Goal: Information Seeking & Learning: Check status

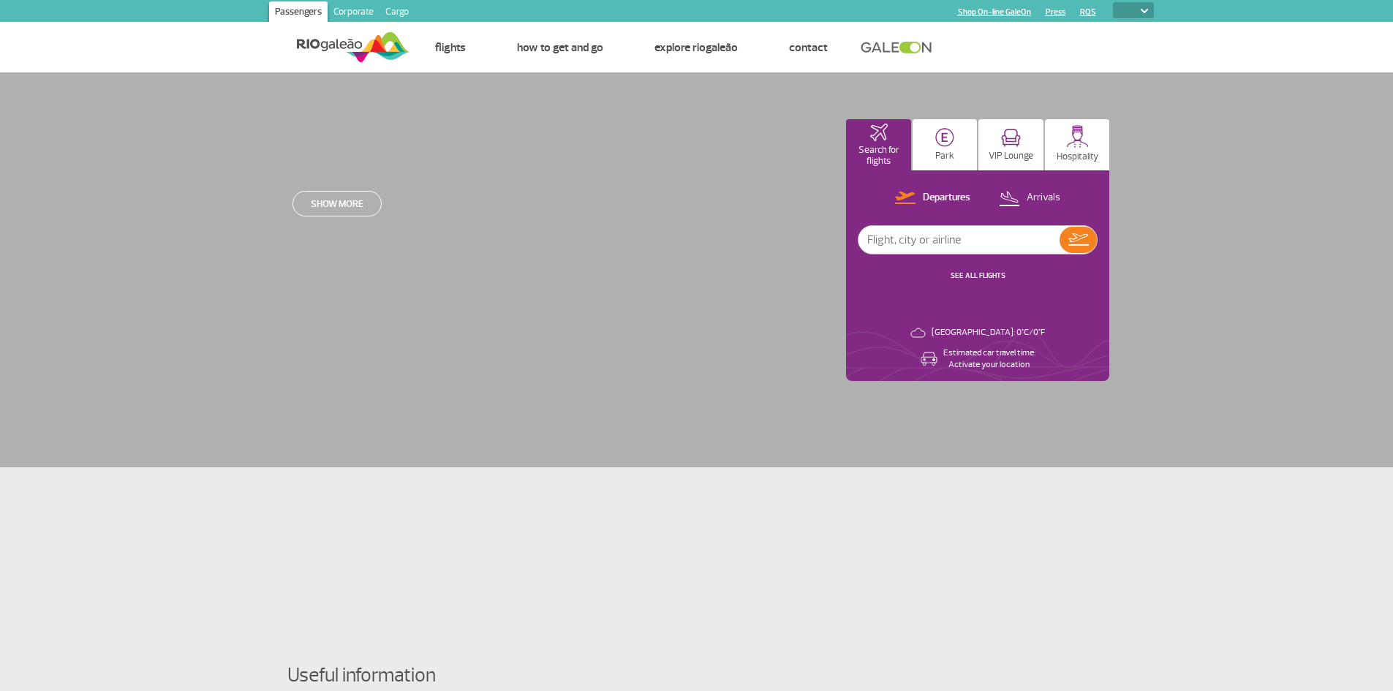
select select
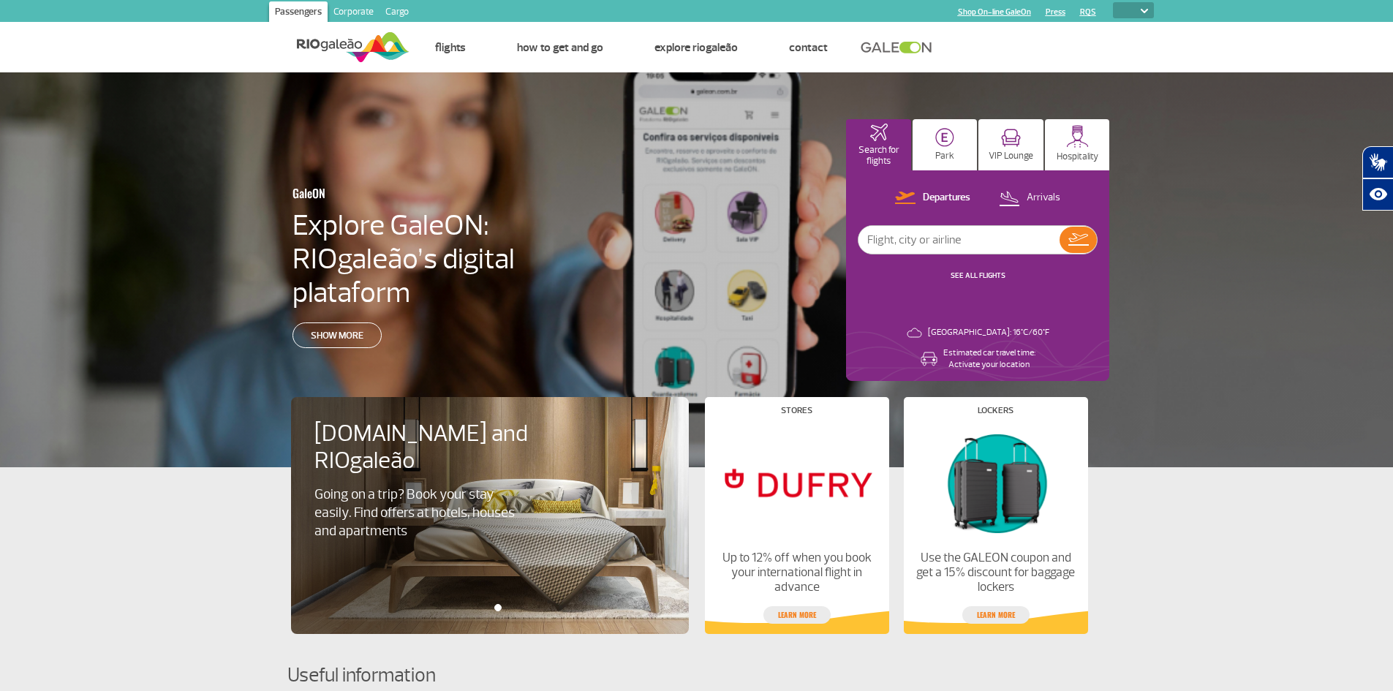
click at [1023, 237] on input "text" at bounding box center [958, 240] width 201 height 28
type input "[GEOGRAPHIC_DATA]"
click at [1076, 238] on img at bounding box center [1078, 239] width 20 height 12
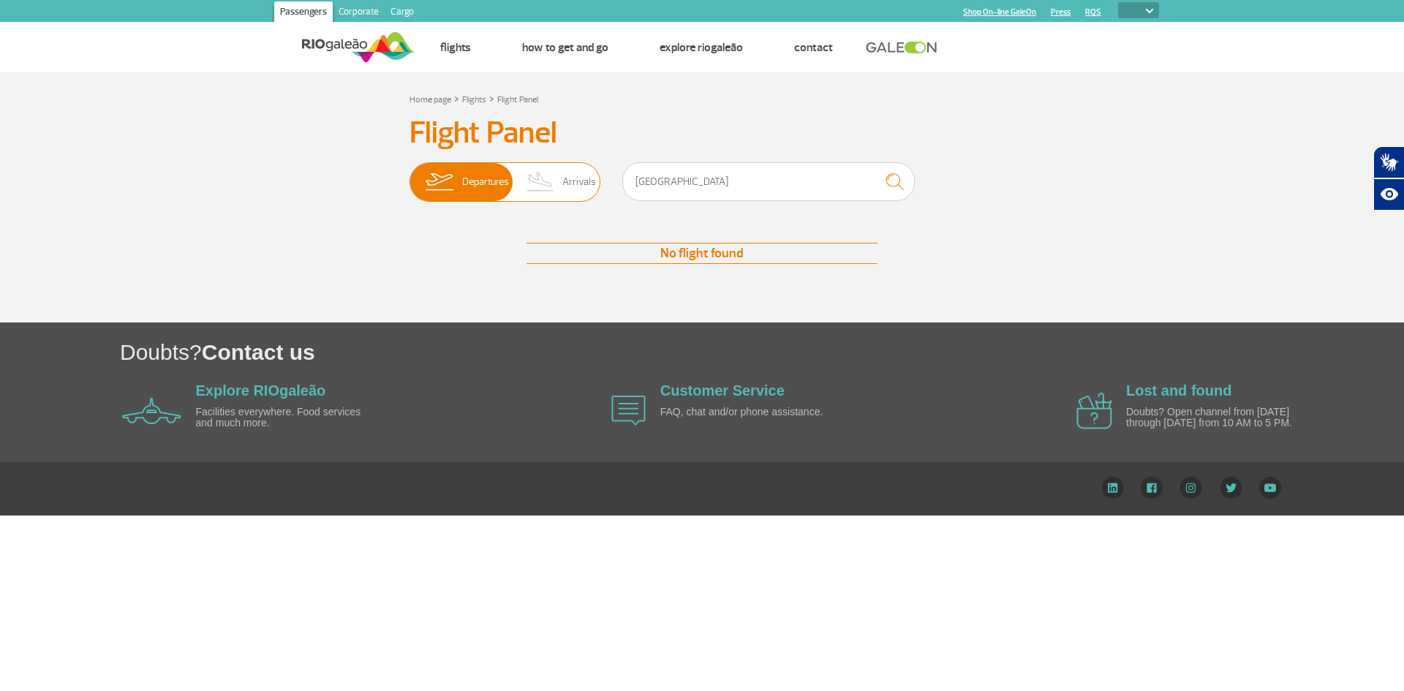
click at [478, 184] on span "Departures" at bounding box center [485, 182] width 47 height 38
click at [409, 175] on input "Departures Arrivals" at bounding box center [409, 175] width 0 height 0
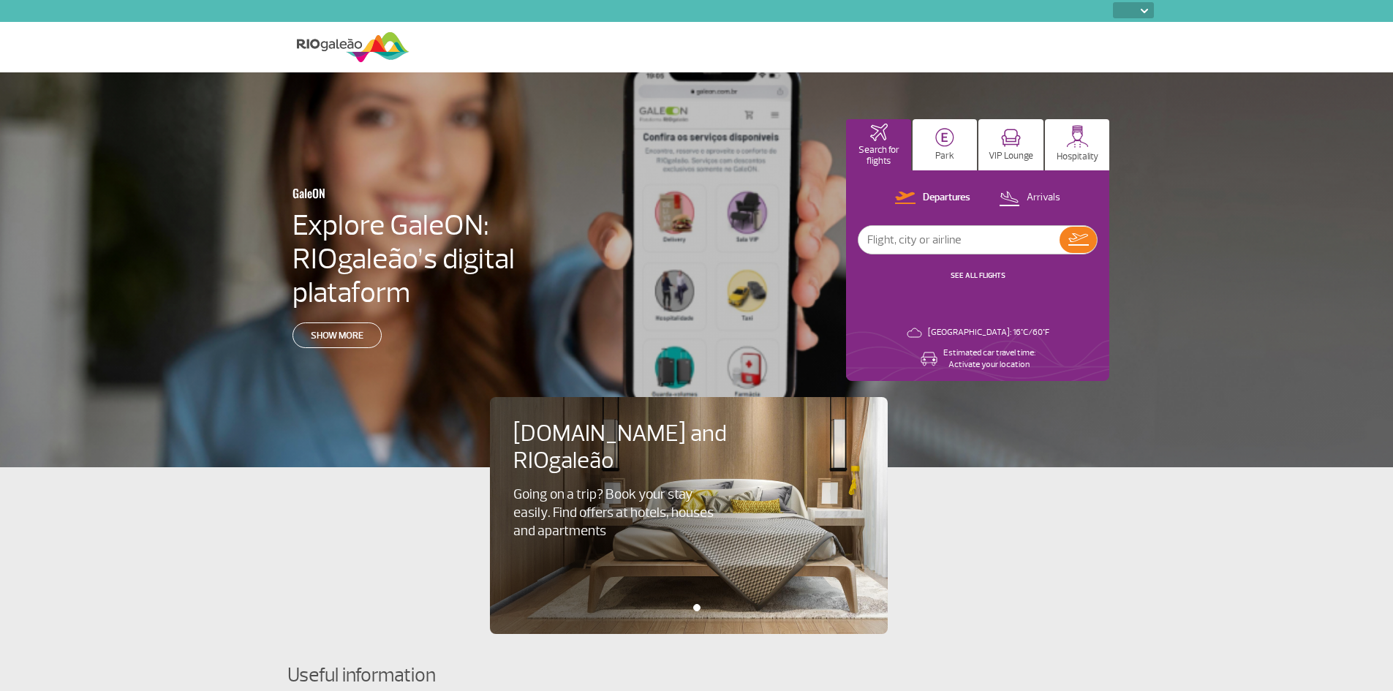
select select
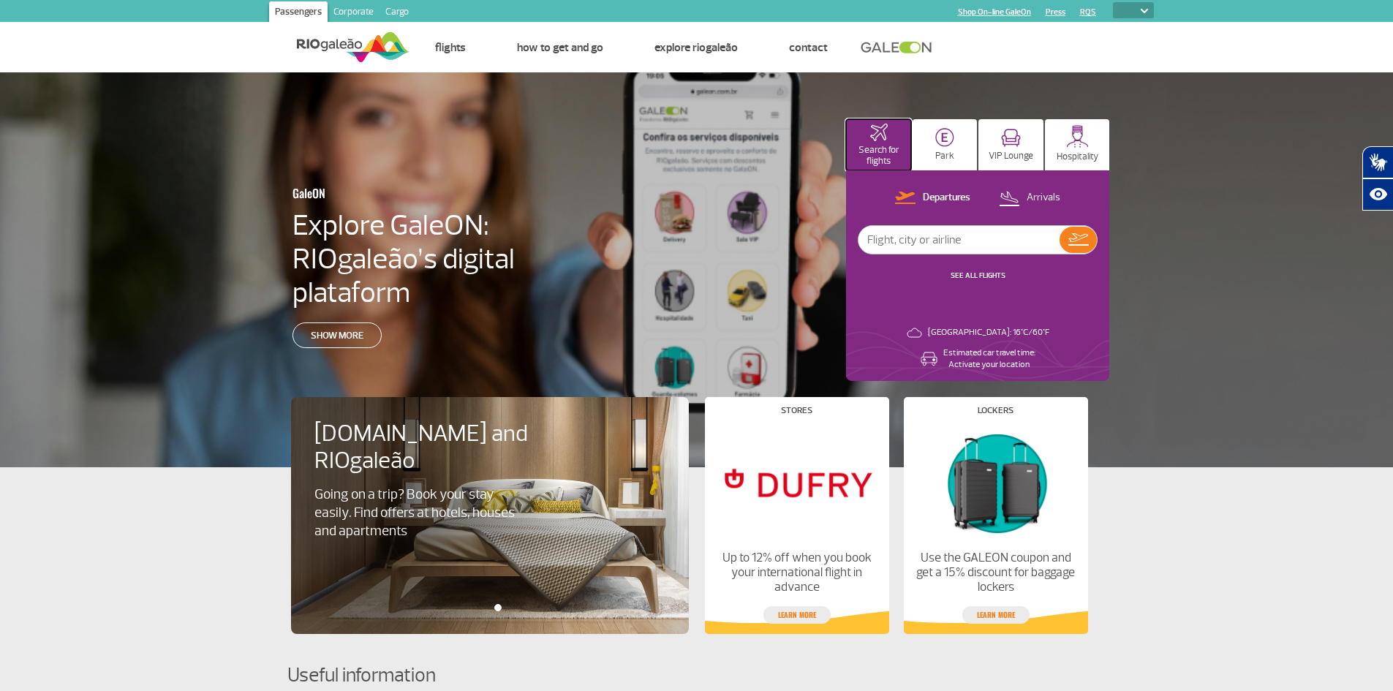
click at [874, 148] on p "Search for flights" at bounding box center [878, 156] width 50 height 22
click at [917, 238] on input "text" at bounding box center [958, 240] width 201 height 28
type input "[GEOGRAPHIC_DATA]"
click at [1108, 240] on div "Departures Arrivals [GEOGRAPHIC_DATA] SEE ALL FLIGHTS [GEOGRAPHIC_DATA]: 16°C/6…" at bounding box center [977, 275] width 263 height 211
click at [1098, 241] on div "Departures Arrivals [GEOGRAPHIC_DATA] SEE ALL FLIGHTS [GEOGRAPHIC_DATA]: 16°C/6…" at bounding box center [977, 275] width 263 height 211
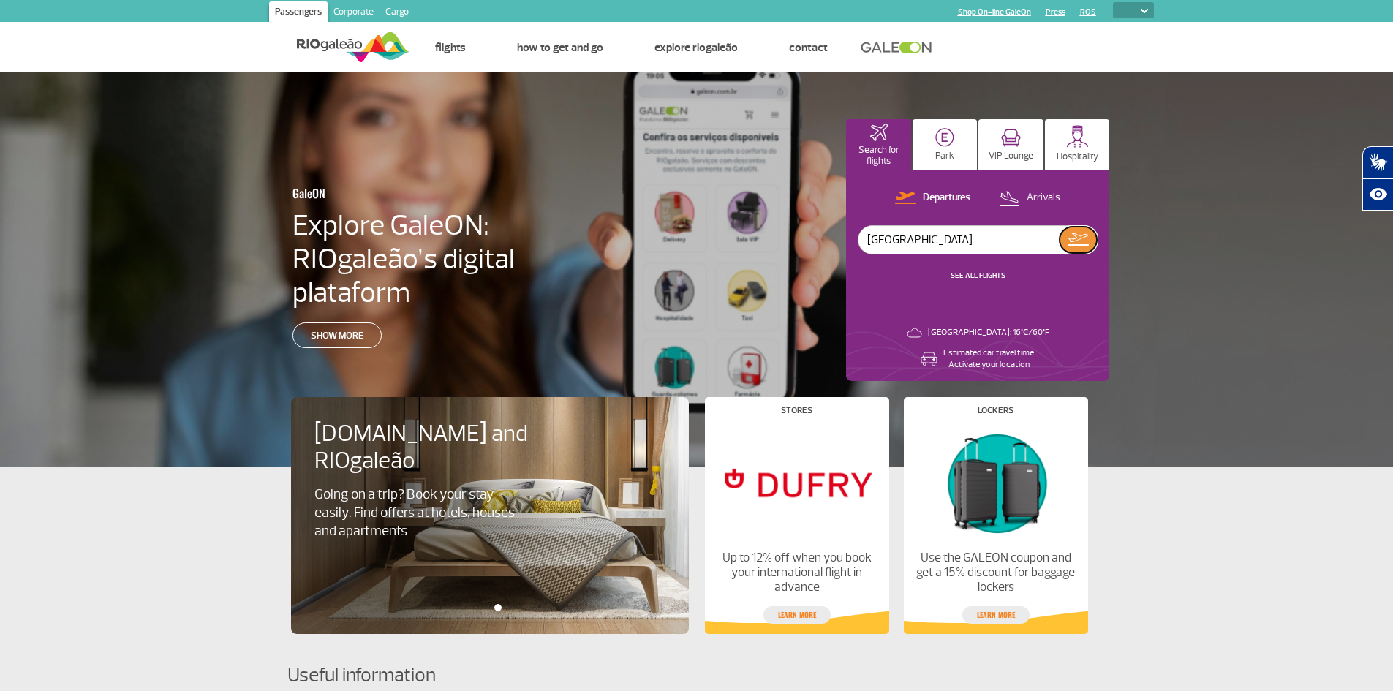
click at [1074, 241] on img at bounding box center [1078, 239] width 20 height 12
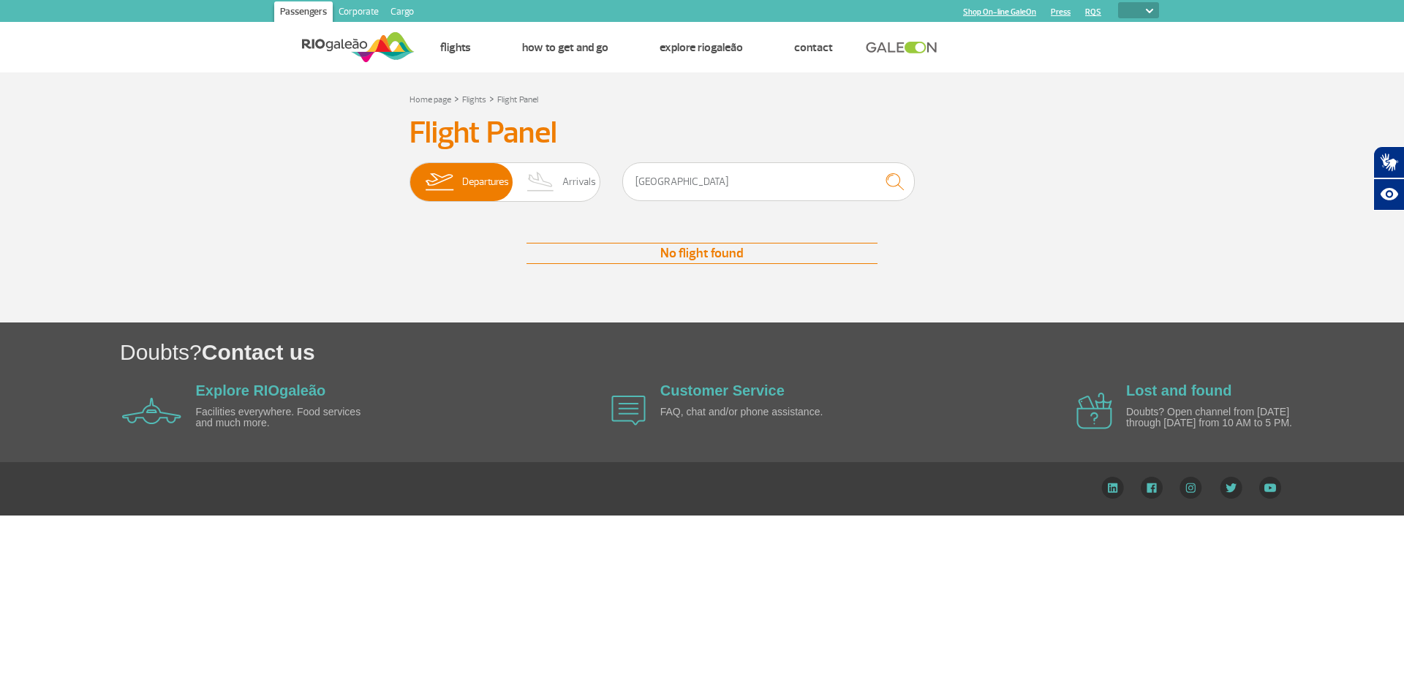
click at [602, 185] on div "Departures Arrivals [GEOGRAPHIC_DATA]" at bounding box center [701, 184] width 585 height 44
click at [581, 183] on span "Arrivals" at bounding box center [579, 182] width 34 height 38
click at [409, 175] on input "Departures Arrivals" at bounding box center [409, 175] width 0 height 0
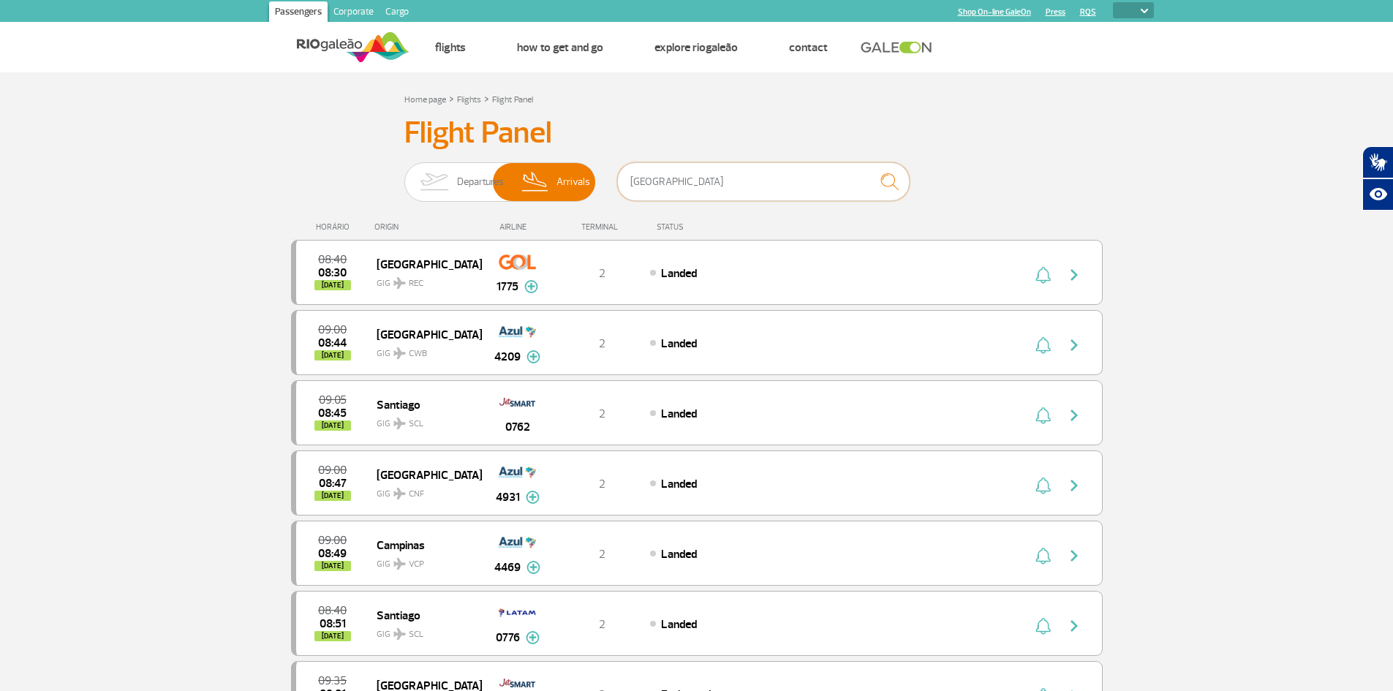
drag, startPoint x: 646, startPoint y: 186, endPoint x: 733, endPoint y: 191, distance: 87.8
click at [733, 191] on input "[GEOGRAPHIC_DATA]" at bounding box center [763, 181] width 292 height 39
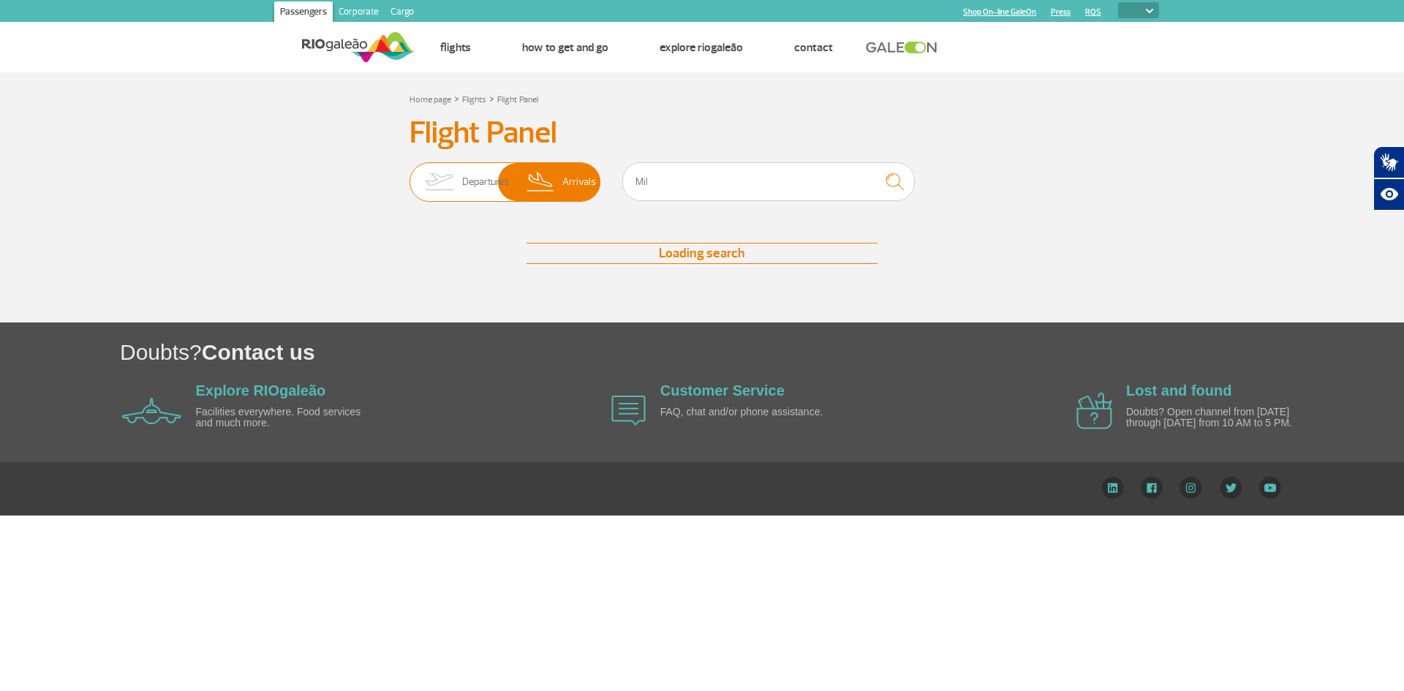
click at [477, 179] on span "Departures" at bounding box center [485, 182] width 47 height 38
click at [409, 175] on input "Departures Arrivals" at bounding box center [409, 175] width 0 height 0
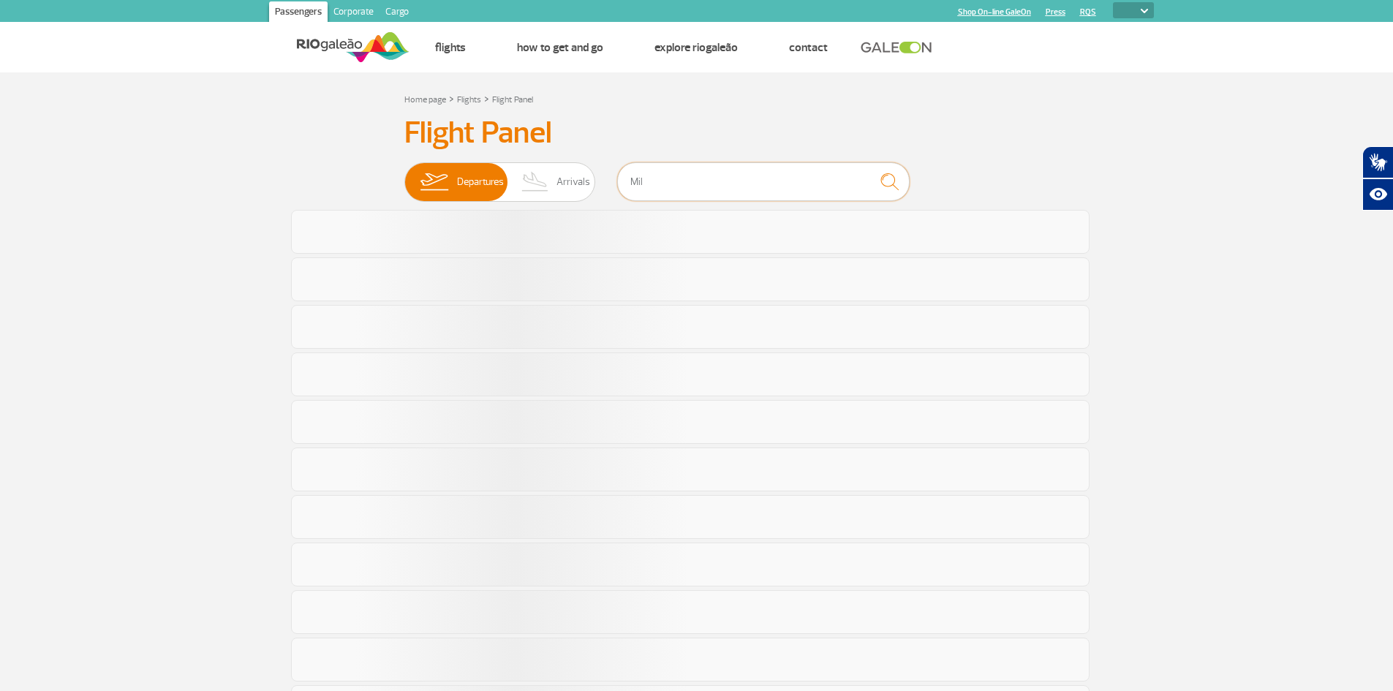
click at [679, 186] on input "Mil" at bounding box center [763, 181] width 292 height 39
drag, startPoint x: 685, startPoint y: 186, endPoint x: 411, endPoint y: 181, distance: 274.2
click at [412, 181] on div "Departures Arrivals Mil" at bounding box center [696, 184] width 585 height 44
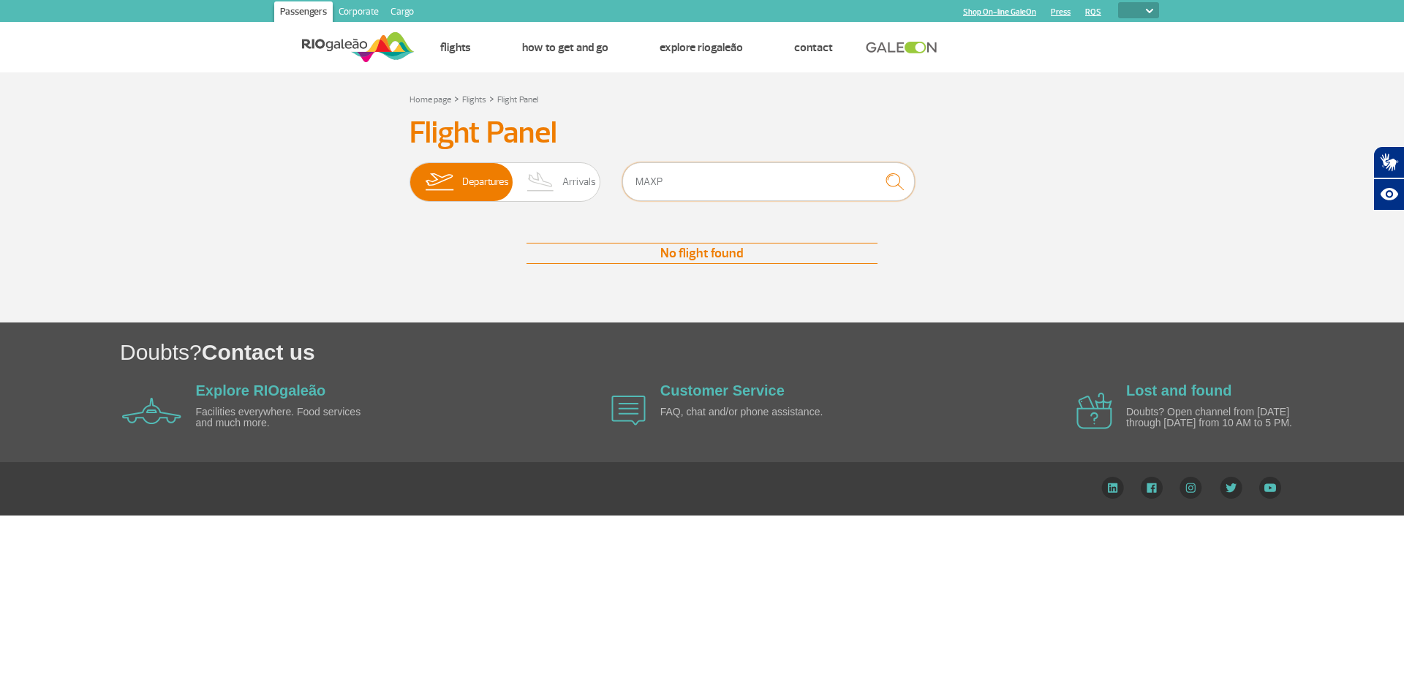
click at [638, 178] on input "MAXP" at bounding box center [768, 181] width 292 height 39
type input "Mil"
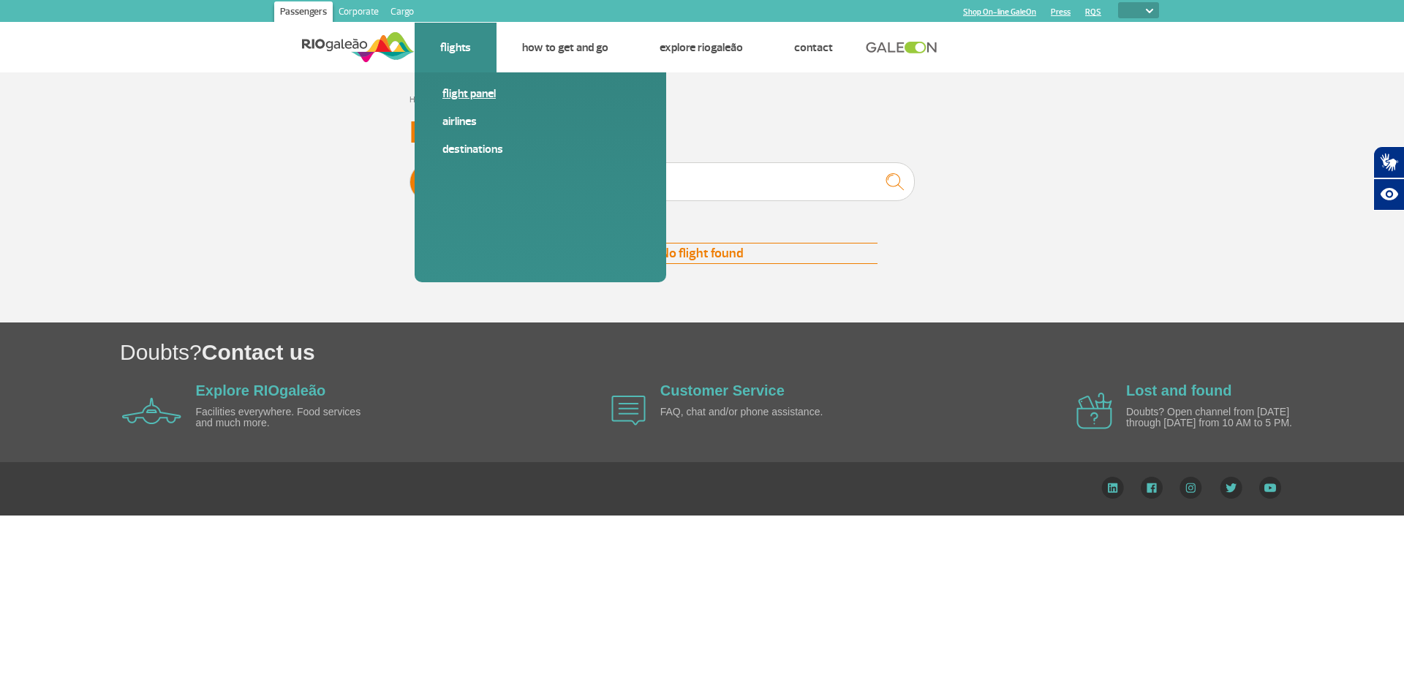
click at [469, 94] on link "Flight panel" at bounding box center [540, 94] width 196 height 16
click at [473, 91] on link "Flight panel" at bounding box center [540, 94] width 196 height 16
click at [477, 151] on link "Destinations" at bounding box center [540, 149] width 196 height 16
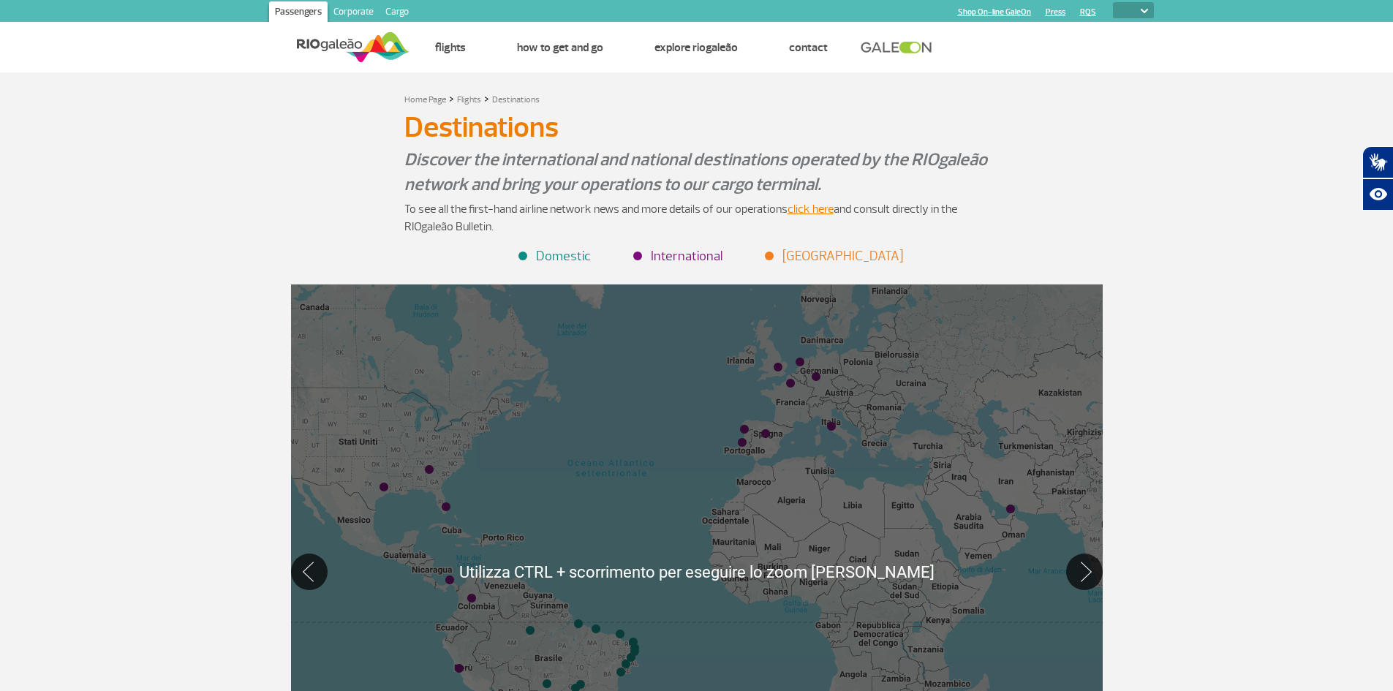
click at [1219, 552] on div "Home Page > Flights > Destinations Destinations Destinations Discover the inter…" at bounding box center [696, 483] width 1393 height 822
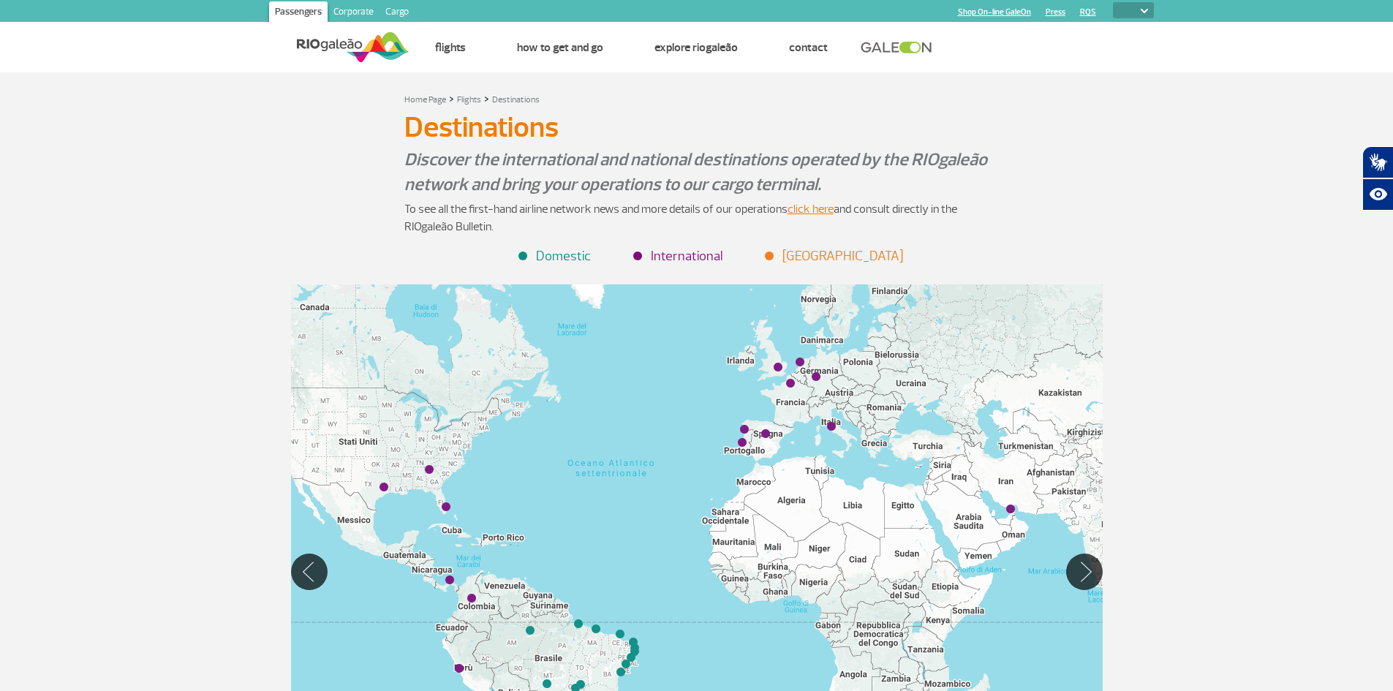
click at [891, 443] on div at bounding box center [697, 571] width 812 height 574
click at [749, 414] on div at bounding box center [697, 571] width 812 height 574
click at [828, 428] on img "Roma (FCO)" at bounding box center [831, 427] width 9 height 9
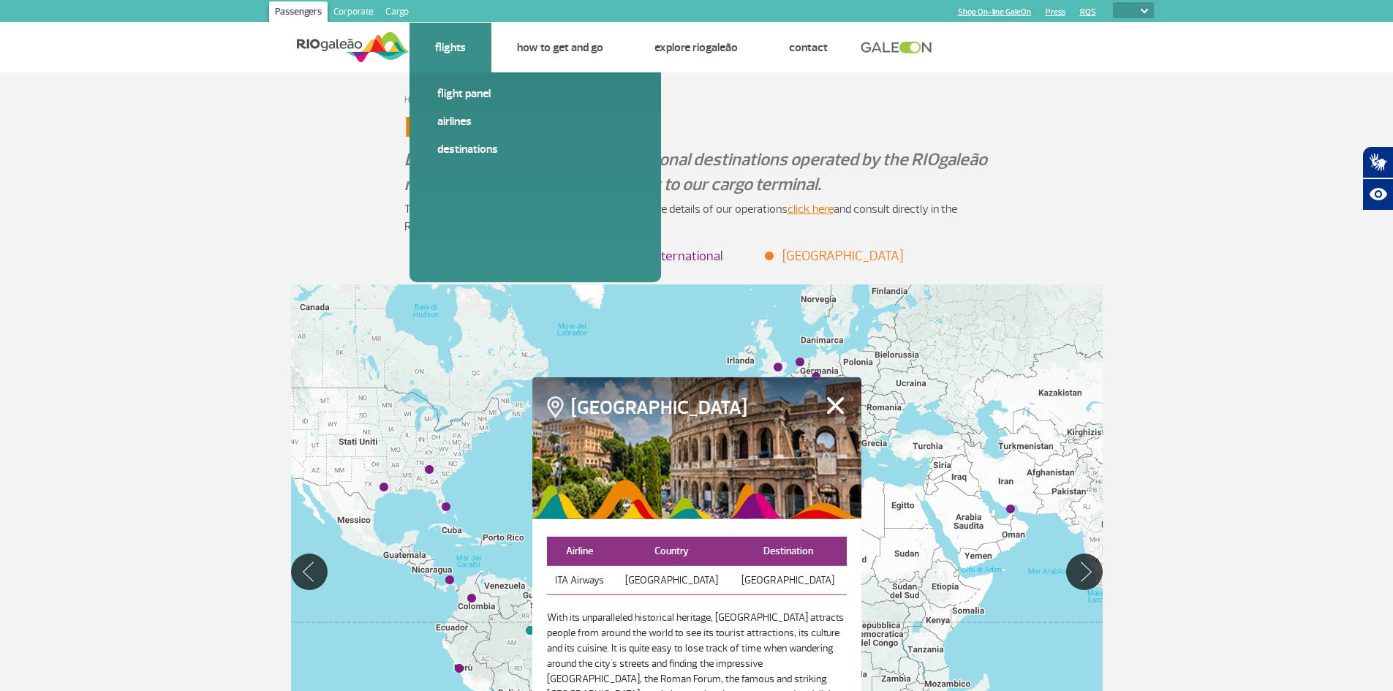
click at [455, 53] on link "Flights" at bounding box center [450, 47] width 31 height 15
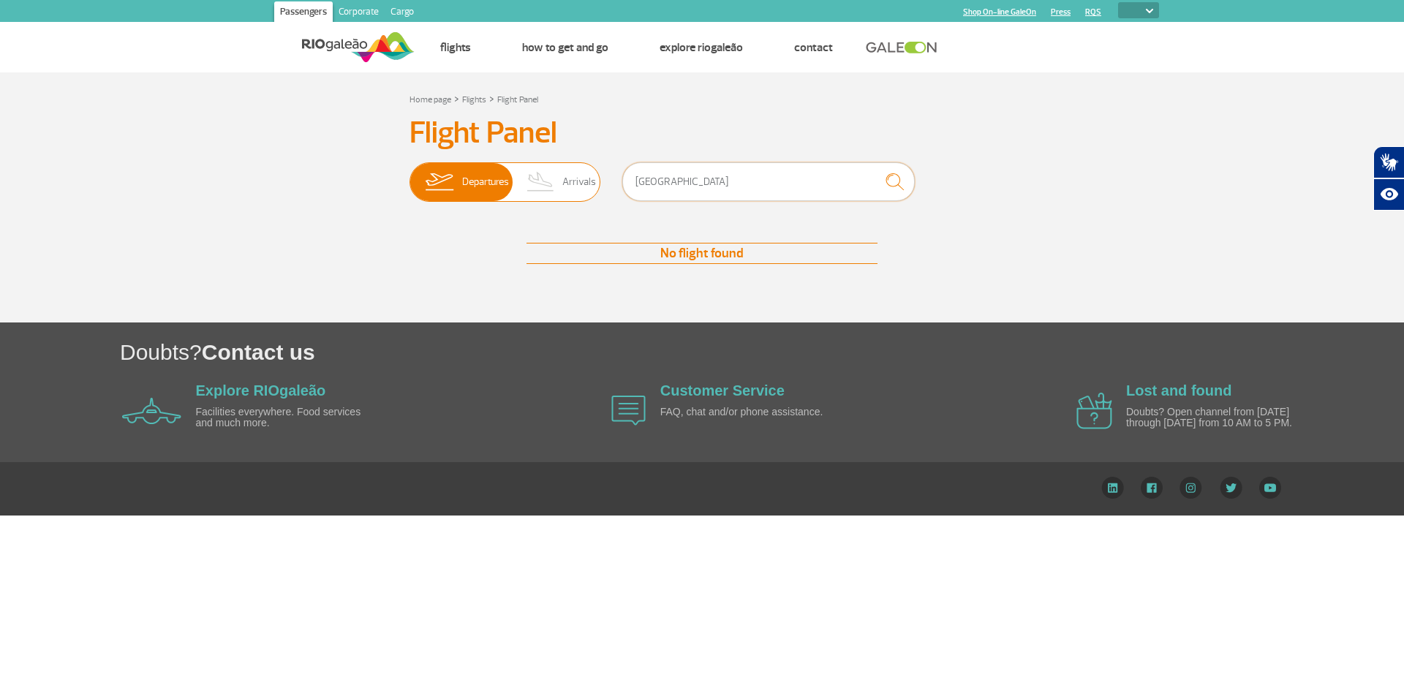
drag, startPoint x: 725, startPoint y: 189, endPoint x: 475, endPoint y: 162, distance: 250.8
click at [475, 162] on div "Departures Arrivals [GEOGRAPHIC_DATA]" at bounding box center [701, 184] width 585 height 44
click at [656, 186] on input "[GEOGRAPHIC_DATA]" at bounding box center [768, 181] width 292 height 39
type input "[GEOGRAPHIC_DATA]"
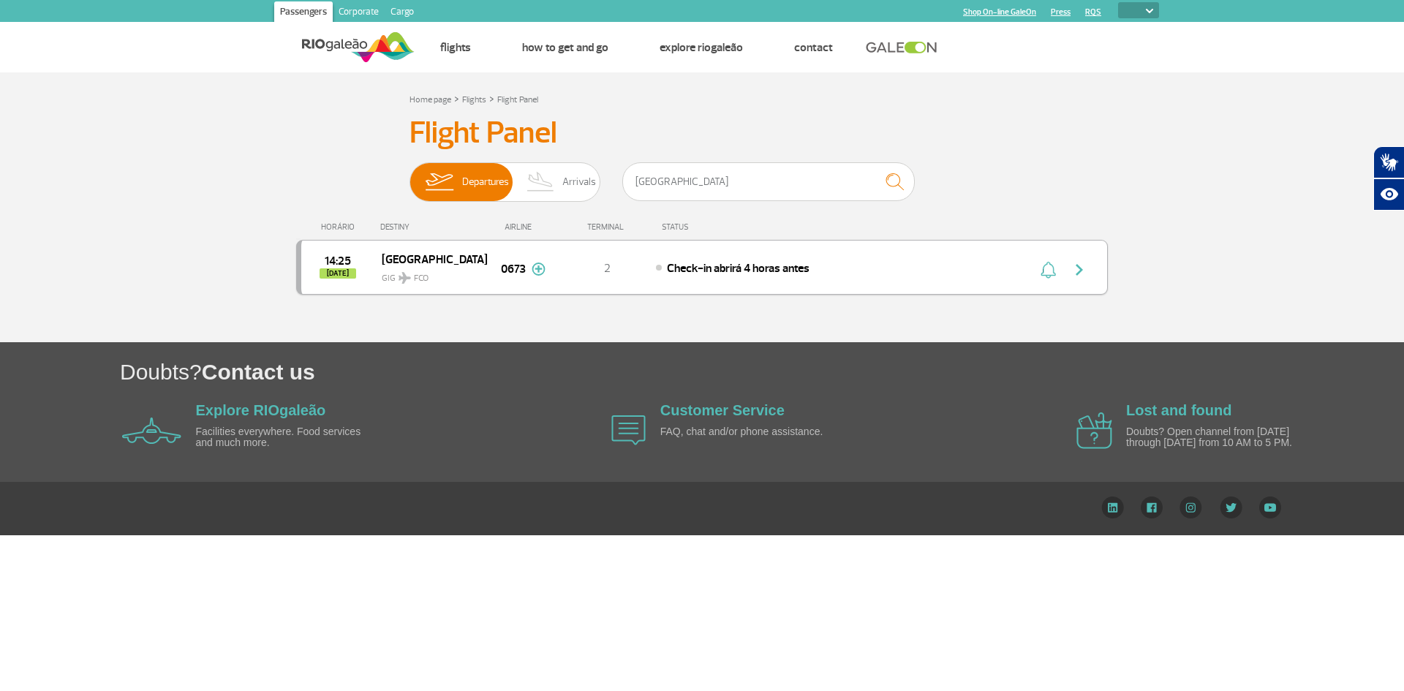
click at [536, 265] on img at bounding box center [539, 268] width 14 height 13
